Goal: Communication & Community: Connect with others

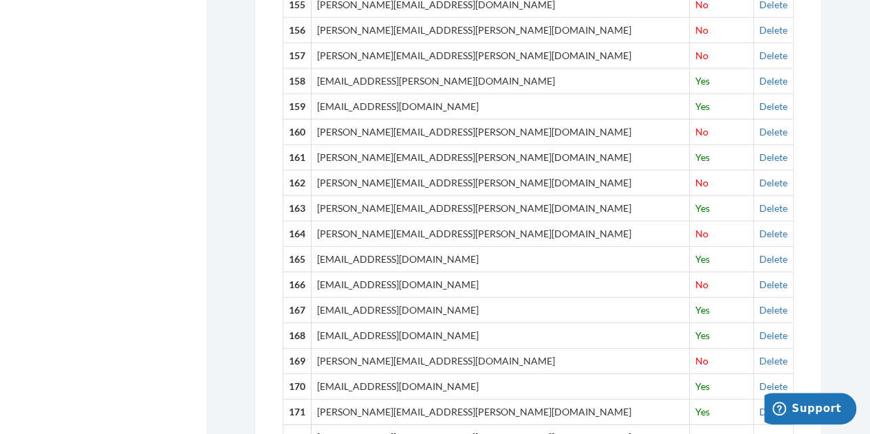
scroll to position [5060, 0]
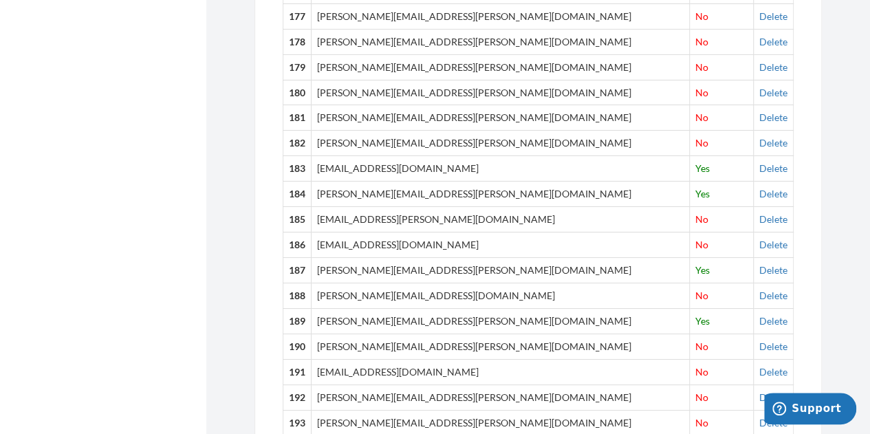
drag, startPoint x: 289, startPoint y: 215, endPoint x: 770, endPoint y: 338, distance: 496.4
copy tbody "1 [PERSON_NAME][EMAIL_ADDRESS][PERSON_NAME][DOMAIN_NAME] Yes Delete 2 [PERSON_N…"
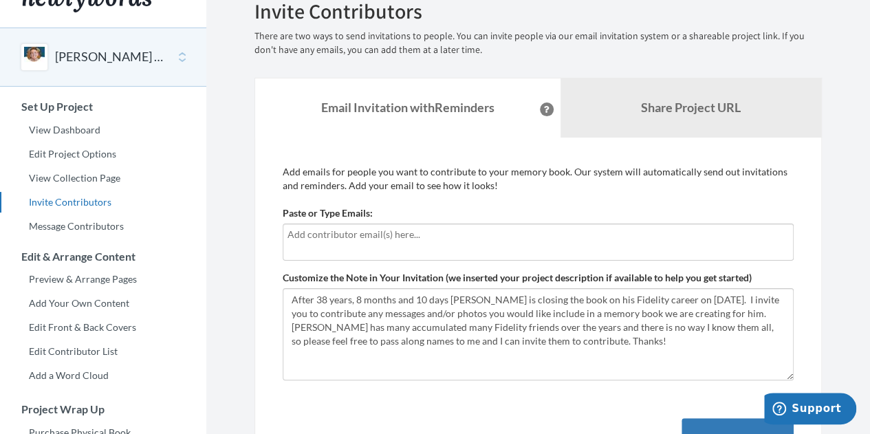
scroll to position [0, 0]
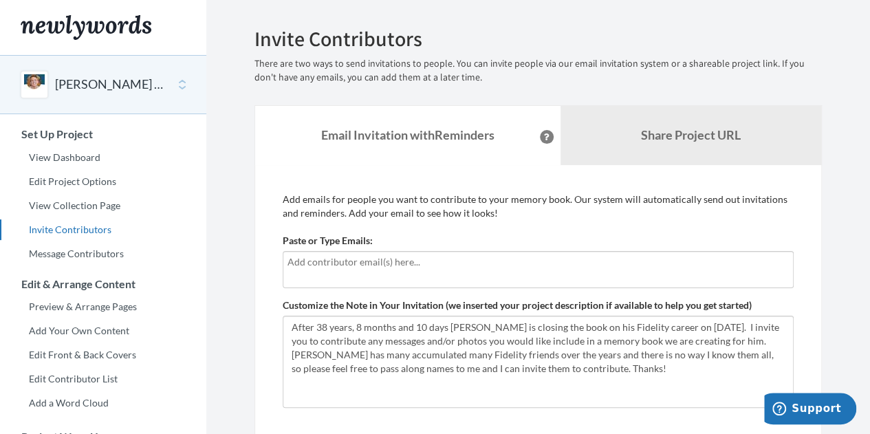
click at [407, 257] on input "text" at bounding box center [539, 262] width 502 height 15
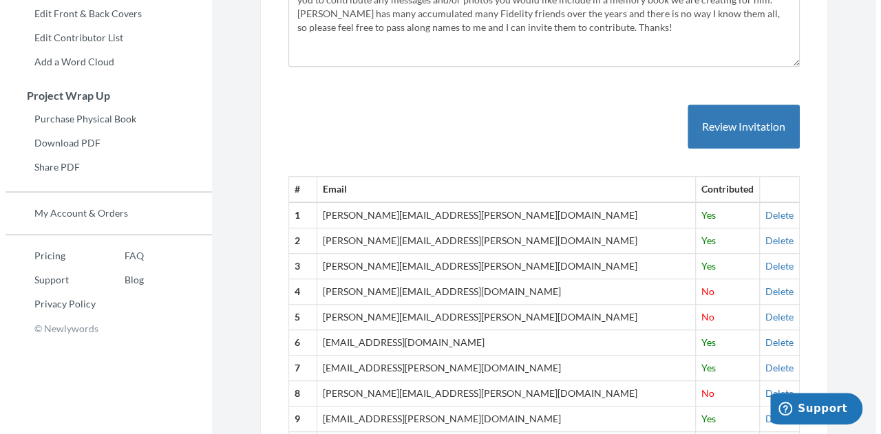
scroll to position [344, 0]
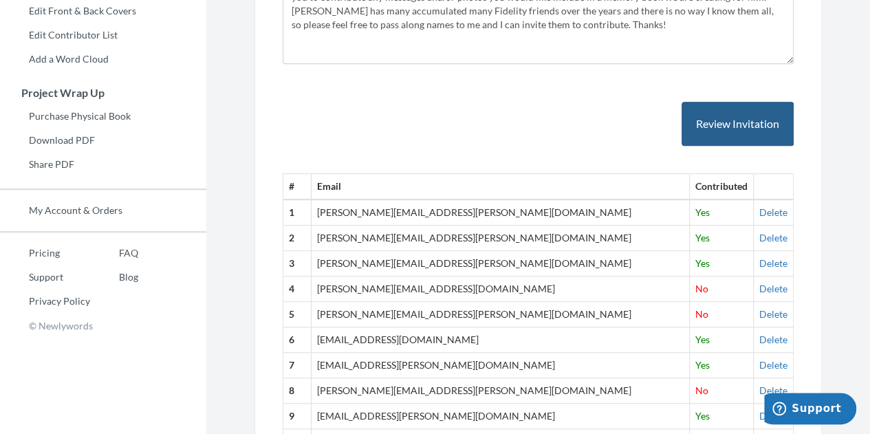
type input "[EMAIL_ADDRESS][DOMAIN_NAME]"
click at [738, 130] on button "Review Invitation" at bounding box center [738, 124] width 112 height 45
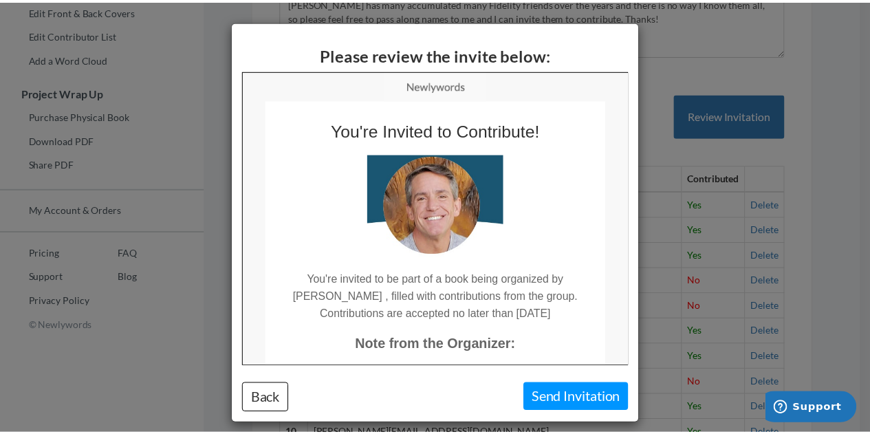
scroll to position [0, 0]
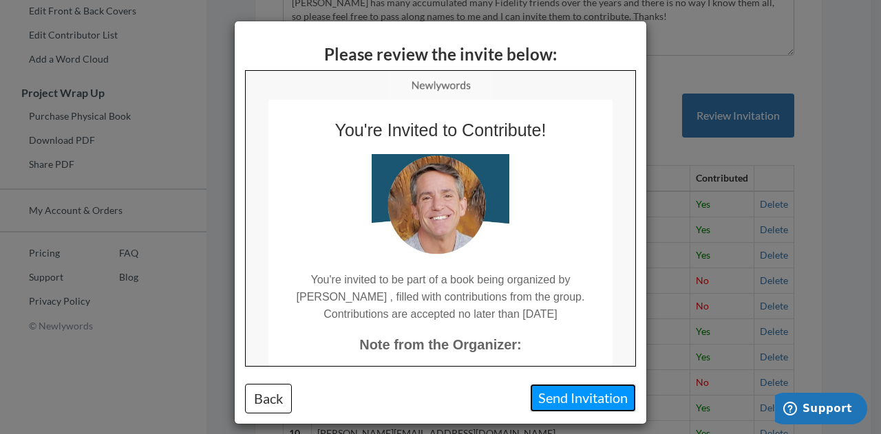
click at [599, 403] on button "Send Invitation" at bounding box center [583, 398] width 106 height 28
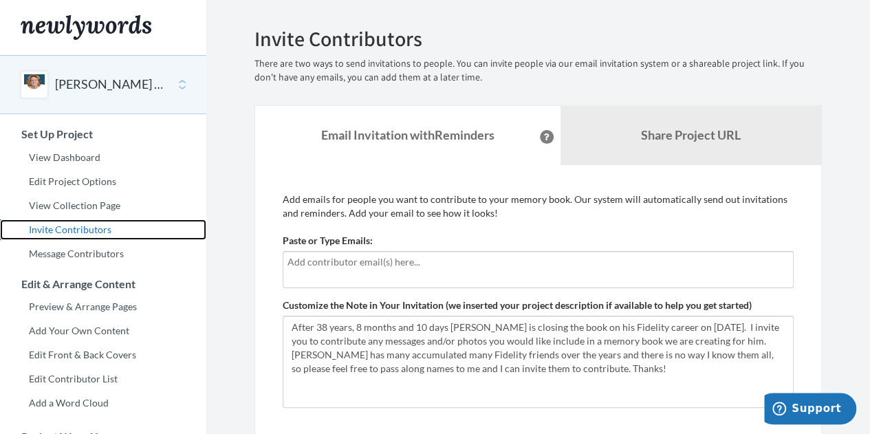
click at [55, 230] on link "Invite Contributors" at bounding box center [103, 229] width 206 height 21
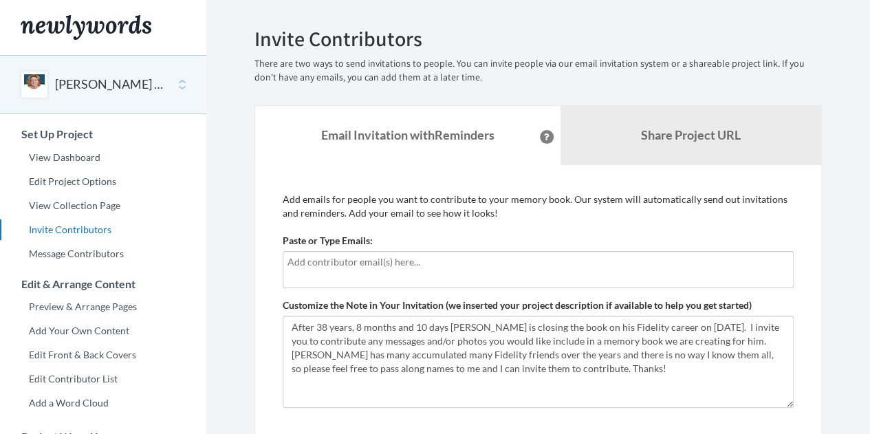
click at [428, 268] on input "text" at bounding box center [539, 262] width 502 height 15
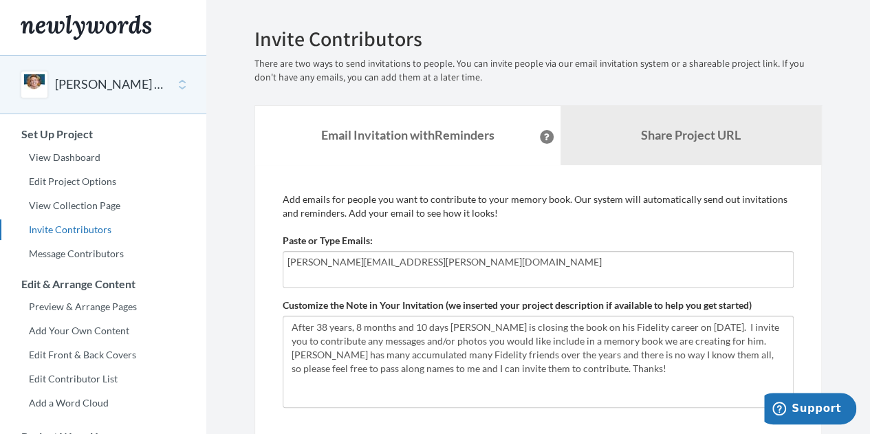
type input "dorothy.jones@fmr.com"
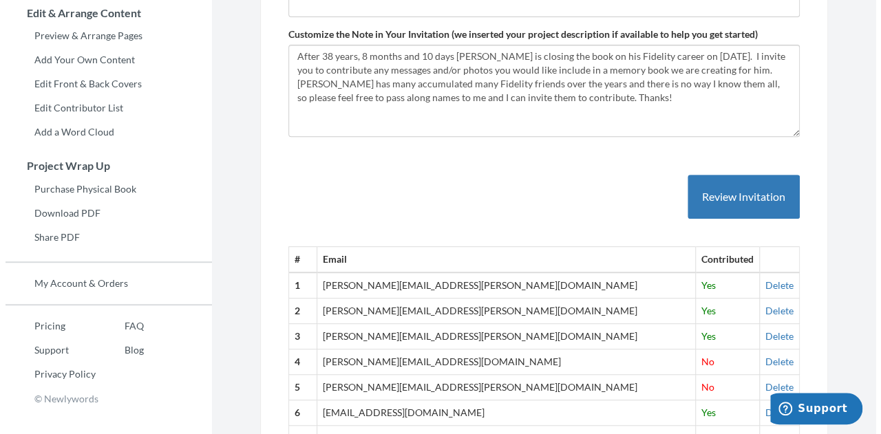
scroll to position [275, 0]
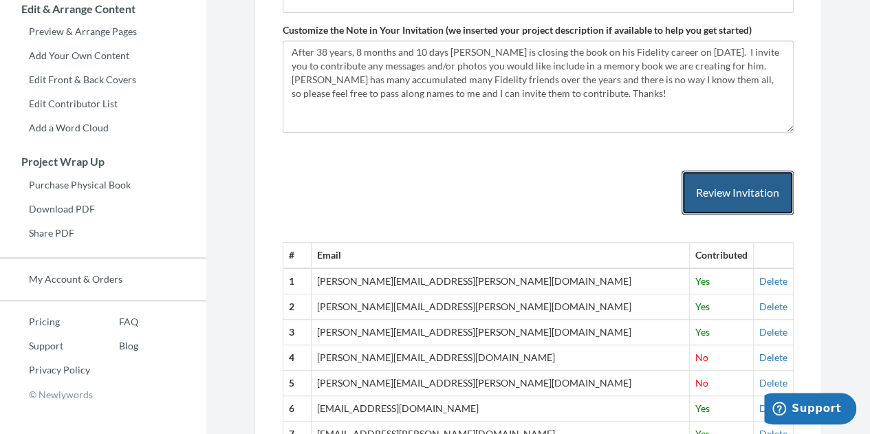
click at [751, 190] on button "Review Invitation" at bounding box center [738, 193] width 112 height 45
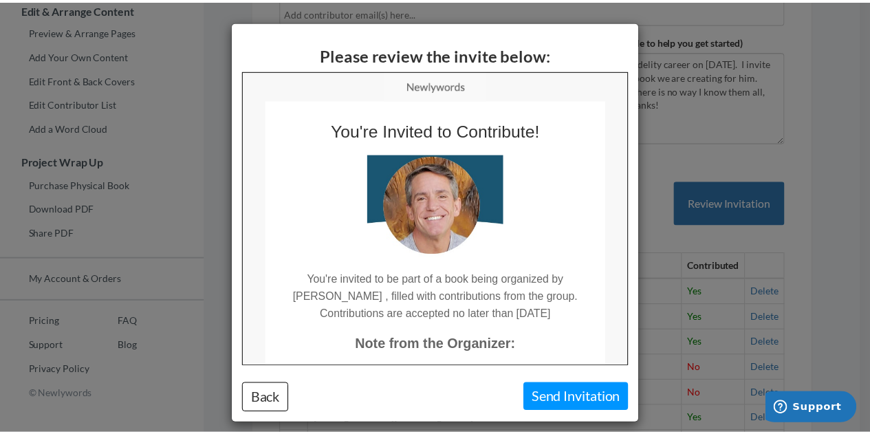
scroll to position [0, 0]
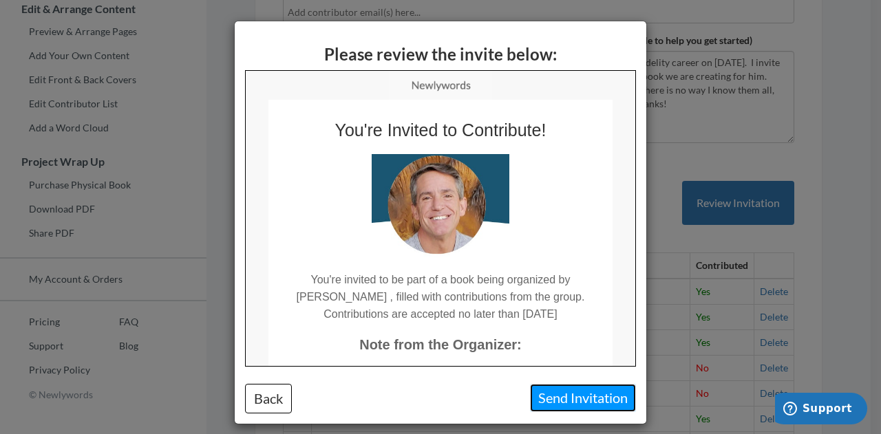
click at [559, 394] on button "Send Invitation" at bounding box center [583, 398] width 106 height 28
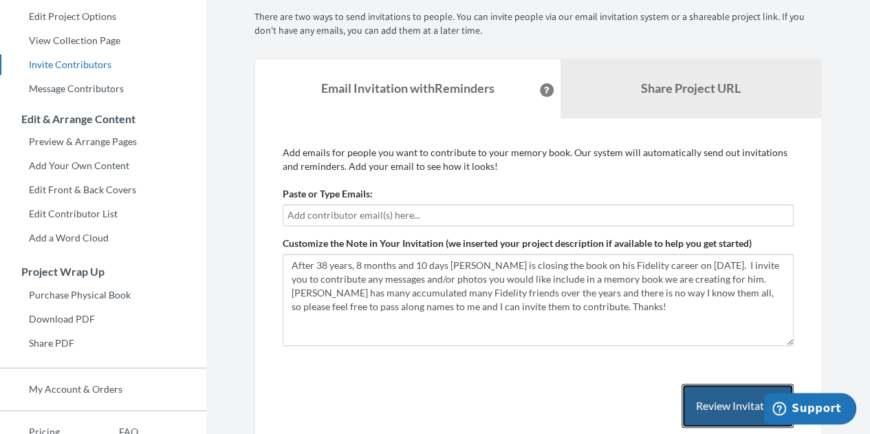
scroll to position [69, 0]
